Goal: Task Accomplishment & Management: Use online tool/utility

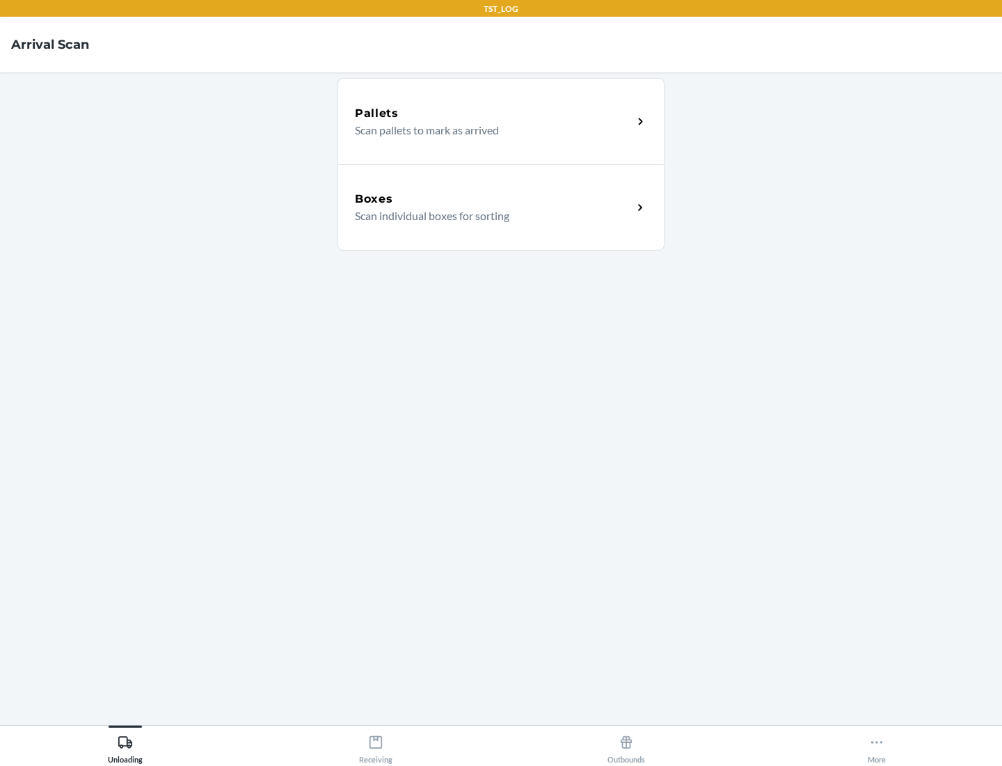
click at [493, 199] on div "Boxes" at bounding box center [494, 199] width 278 height 17
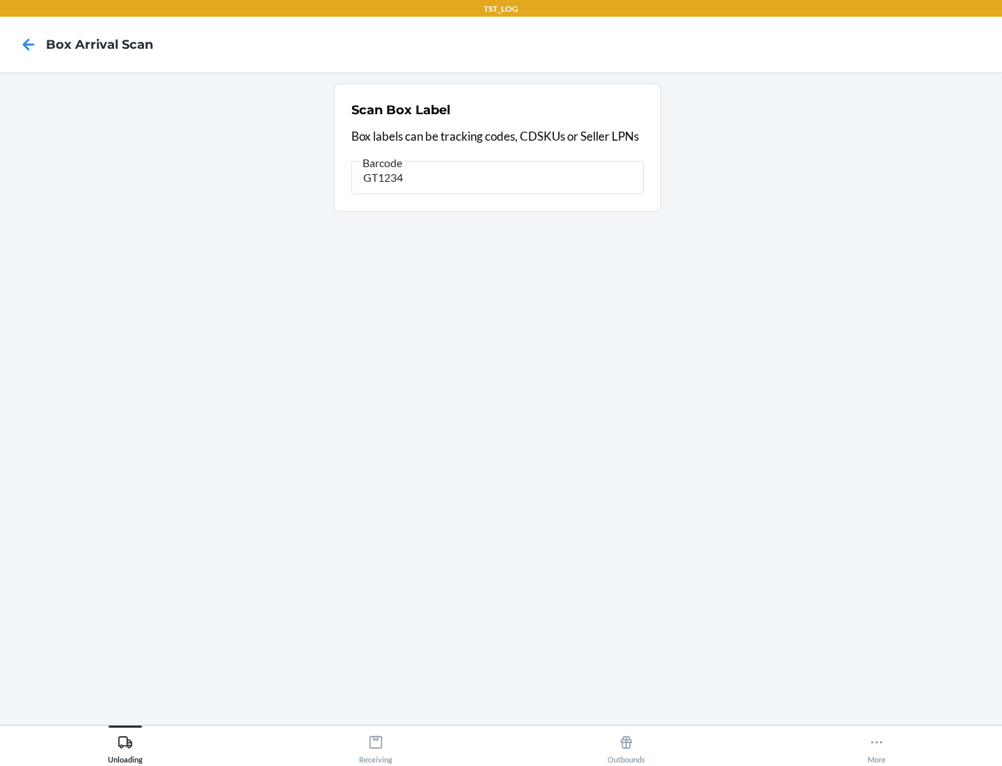
type input "GT1234"
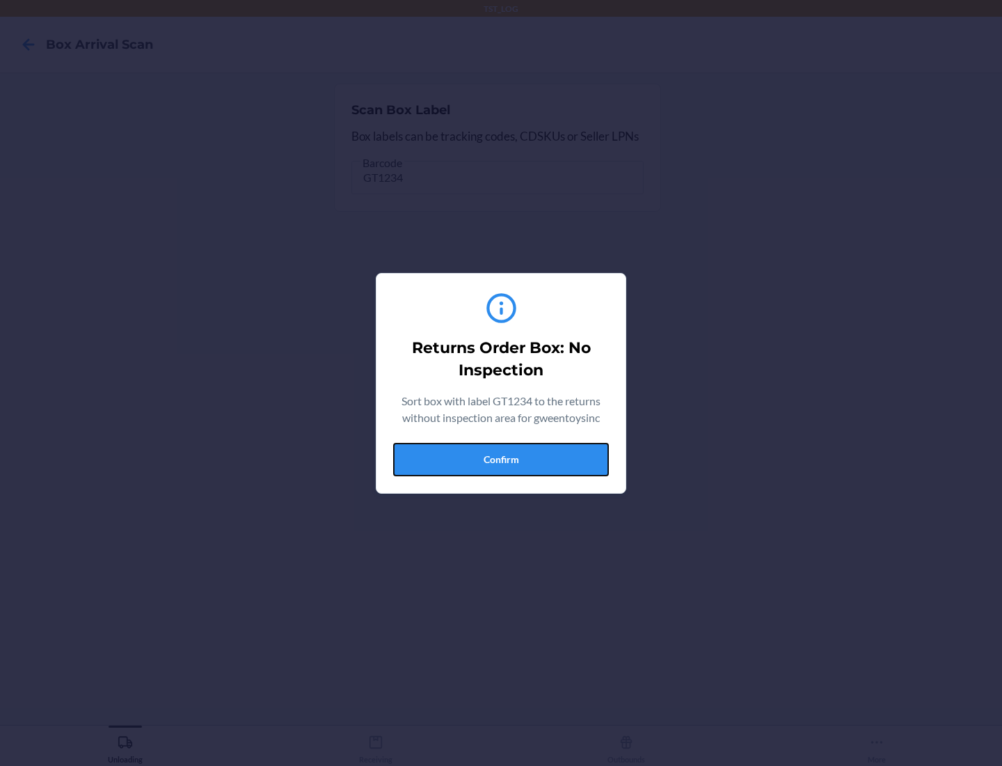
click at [501, 459] on button "Confirm" at bounding box center [501, 459] width 216 height 33
